Goal: Task Accomplishment & Management: Manage account settings

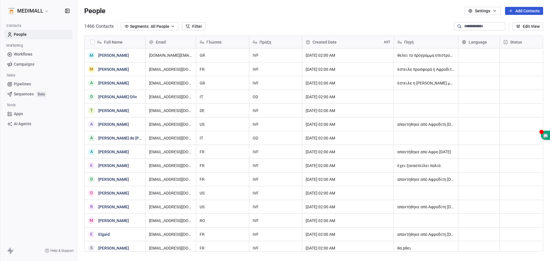
scroll to position [225, 469]
click at [43, 9] on html "MEDIMALL Contacts People Marketing Workflows Campaigns Sales Pipelines Sequence…" at bounding box center [275, 130] width 550 height 261
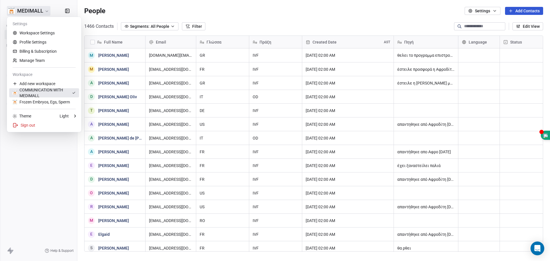
click at [46, 94] on div "COMMUNICATION WITH MEDIMALL" at bounding box center [42, 92] width 59 height 11
click at [50, 11] on html "MEDIMALL Contacts People Marketing Workflows Campaigns Sales Pipelines Sequence…" at bounding box center [275, 130] width 550 height 261
click at [41, 42] on link "Profile Settings" at bounding box center [44, 42] width 70 height 9
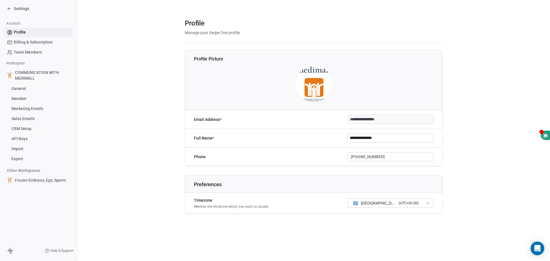
click at [26, 33] on link "Profile" at bounding box center [39, 32] width 68 height 9
click at [33, 52] on span "Team Members" at bounding box center [28, 52] width 28 height 6
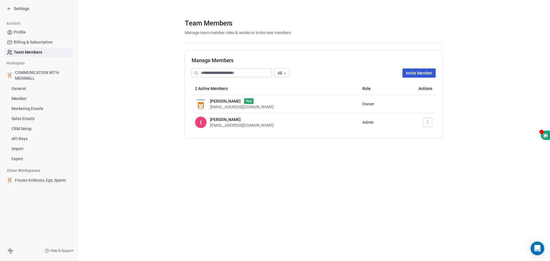
click at [44, 73] on span "COMMUNICATION WITH MEDIMALL" at bounding box center [42, 75] width 55 height 11
click at [428, 123] on icon "button" at bounding box center [428, 122] width 5 height 5
click at [449, 136] on div "Update" at bounding box center [444, 134] width 37 height 9
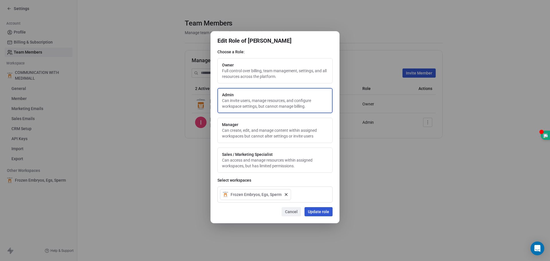
click at [261, 195] on span "Frozen Embryos, Egs, Sperm" at bounding box center [256, 195] width 51 height 6
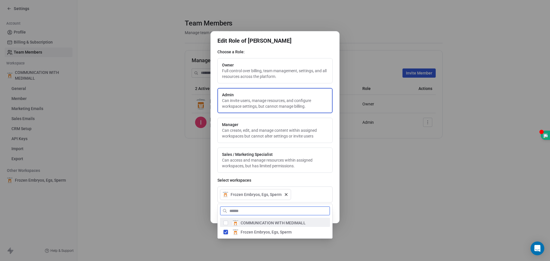
click at [256, 221] on span "COMMUNICATION WITH MEDIMALL" at bounding box center [273, 223] width 65 height 6
click at [280, 222] on span "COMMUNICATION WITH MEDIMALL" at bounding box center [273, 223] width 65 height 6
click at [338, 178] on div "Edit Role of [PERSON_NAME] Choose a Role: Owner Full control over billing, team…" at bounding box center [275, 130] width 550 height 217
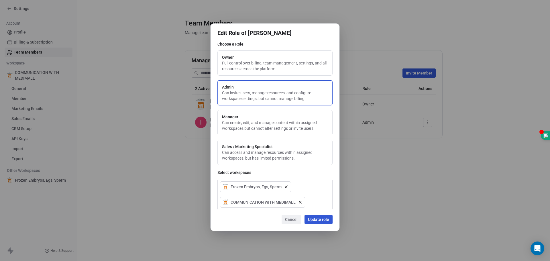
click at [331, 219] on button "Update role" at bounding box center [319, 219] width 28 height 9
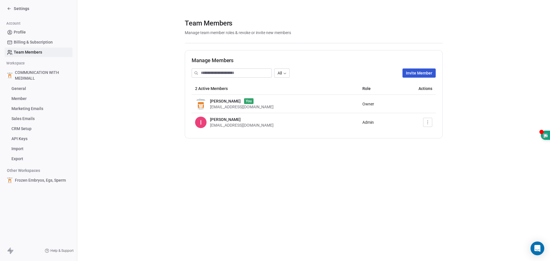
click at [321, 91] on th "2 Active Members" at bounding box center [275, 88] width 167 height 13
click at [21, 9] on span "Settings" at bounding box center [21, 9] width 15 height 6
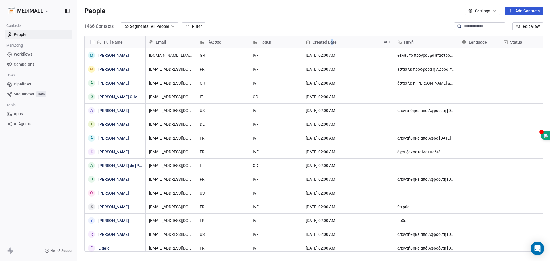
click at [332, 41] on span "Created Date" at bounding box center [325, 42] width 24 height 6
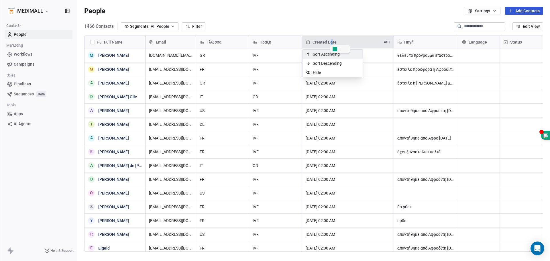
click at [347, 16] on html "MEDIMALL Contacts People Marketing Workflows Campaigns Sales Pipelines Sequence…" at bounding box center [275, 130] width 550 height 261
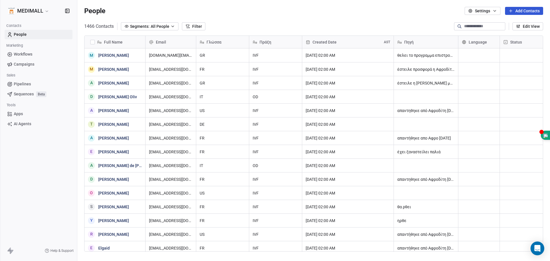
click at [491, 13] on button "Settings" at bounding box center [483, 11] width 36 height 8
click at [236, 8] on html "MEDIMALL Contacts People Marketing Workflows Campaigns Sales Pipelines Sequence…" at bounding box center [275, 130] width 550 height 261
click at [533, 26] on button "Edit View" at bounding box center [528, 26] width 31 height 8
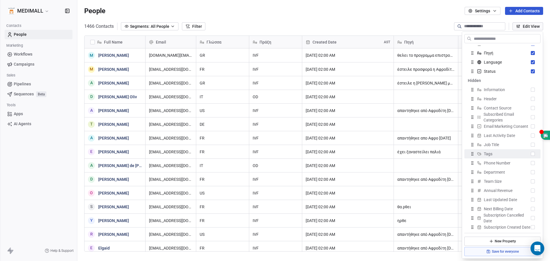
scroll to position [109, 0]
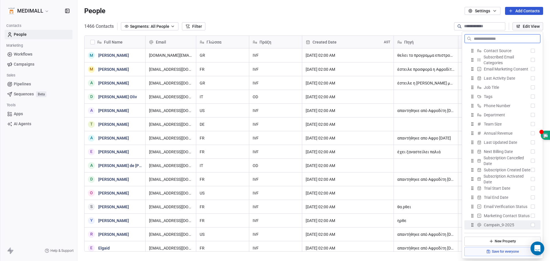
click at [488, 252] on icon at bounding box center [488, 251] width 5 height 5
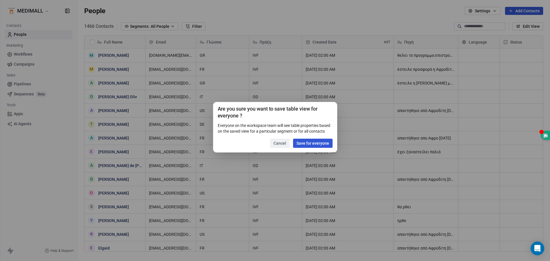
click at [302, 143] on button "Save for everyone" at bounding box center [313, 143] width 40 height 9
